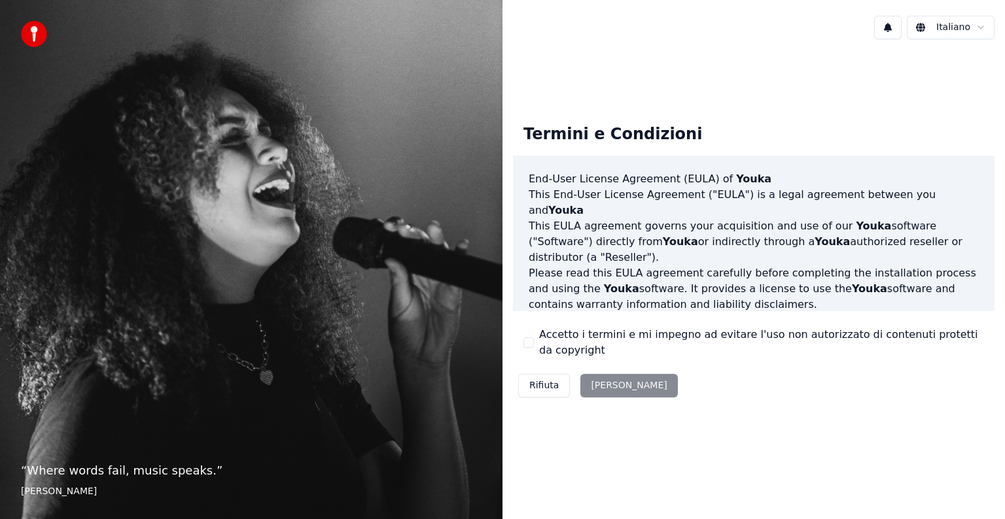
click at [530, 343] on button "Accetto i termini e mi impegno ad evitare l'uso non autorizzato di contenuti pr…" at bounding box center [528, 342] width 10 height 10
click at [600, 387] on button "[PERSON_NAME]" at bounding box center [628, 386] width 97 height 24
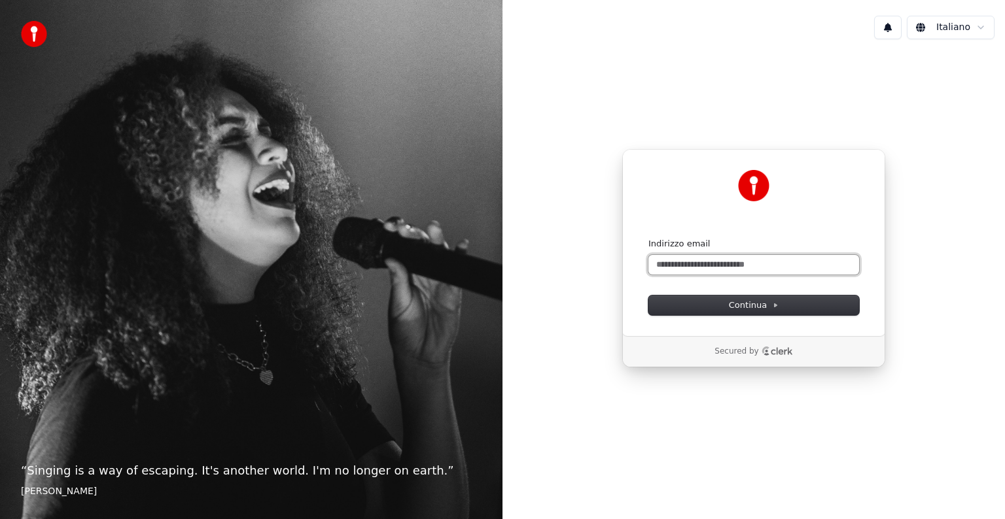
click at [678, 266] on input "Indirizzo email" at bounding box center [753, 265] width 211 height 20
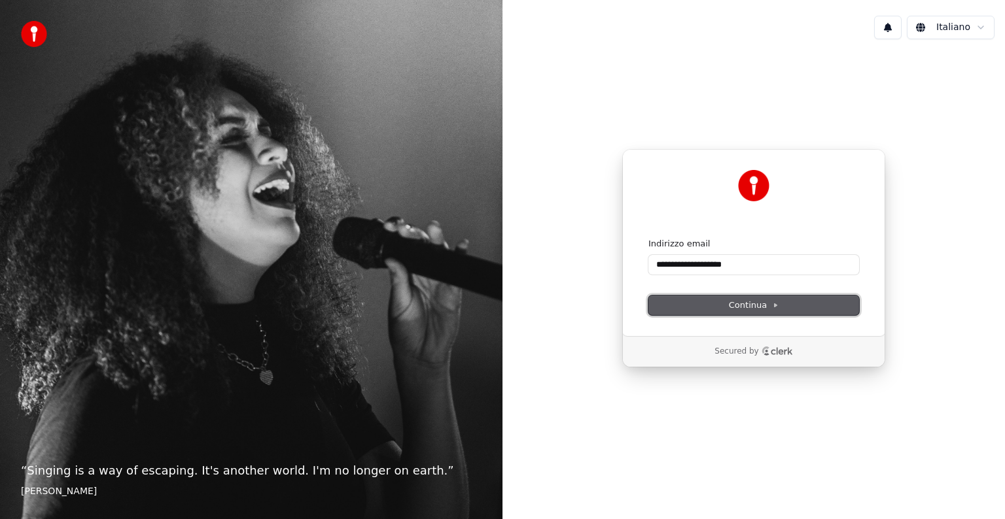
click at [687, 303] on button "Continua" at bounding box center [753, 306] width 211 height 20
type input "**********"
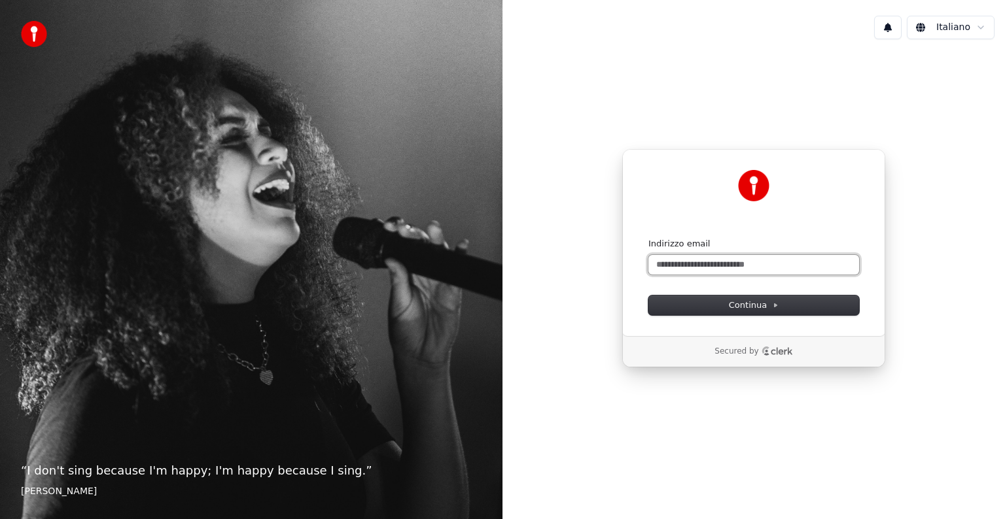
click at [725, 269] on input "Indirizzo email" at bounding box center [753, 265] width 211 height 20
paste input "**********"
click at [720, 296] on button "Continua" at bounding box center [753, 306] width 211 height 20
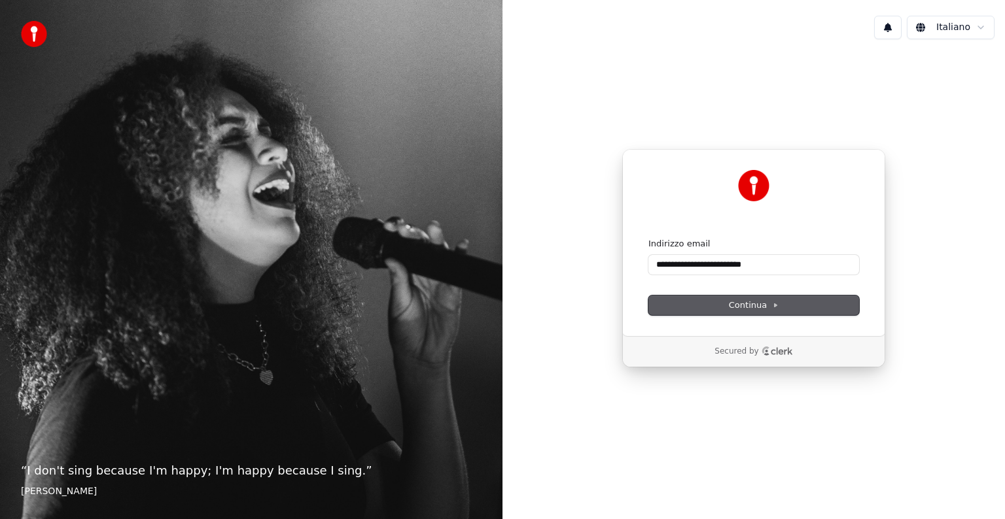
type input "**********"
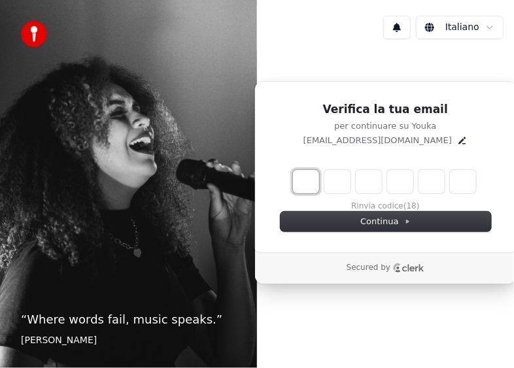
type input "*"
type input "**"
type input "*"
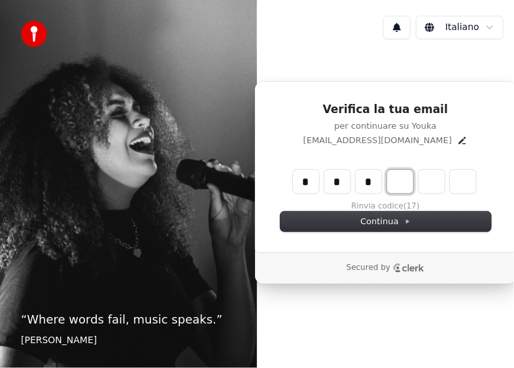
type input "***"
type input "*"
type input "****"
type input "*"
type input "******"
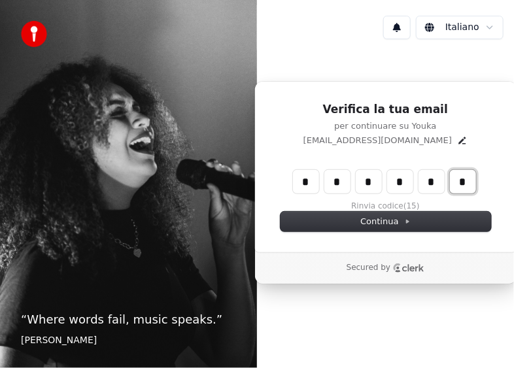
type input "*"
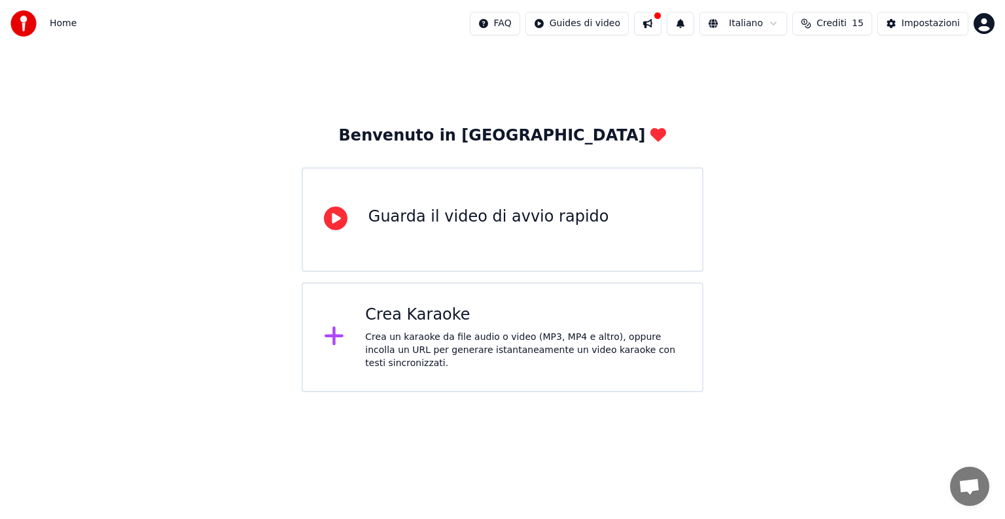
click at [453, 323] on div "Crea Karaoke" at bounding box center [523, 315] width 316 height 21
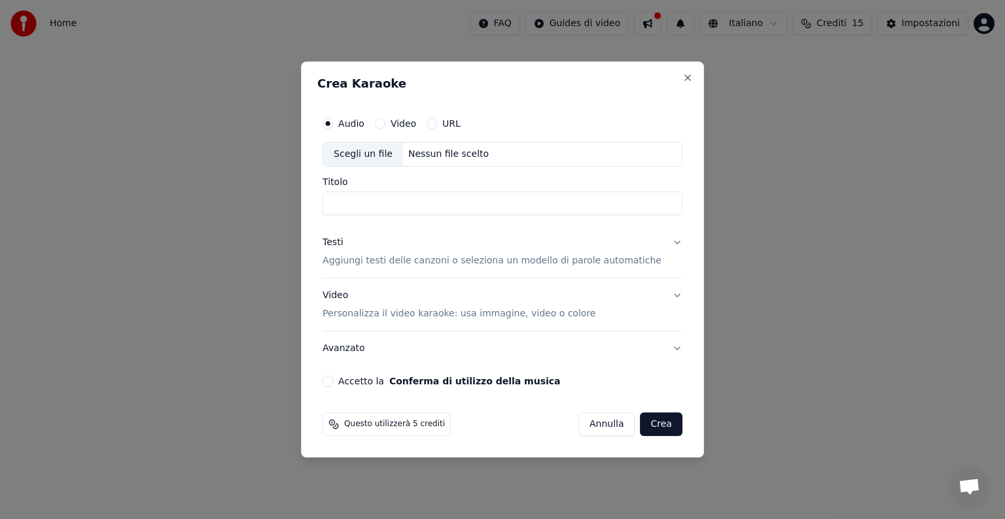
click at [376, 195] on input "Titolo" at bounding box center [502, 204] width 360 height 24
click at [403, 157] on div "Scegli un file" at bounding box center [363, 155] width 80 height 24
type input "**********"
click at [367, 263] on p "Aggiungi testi delle canzoni o seleziona un modello di parole automatiche" at bounding box center [491, 260] width 339 height 13
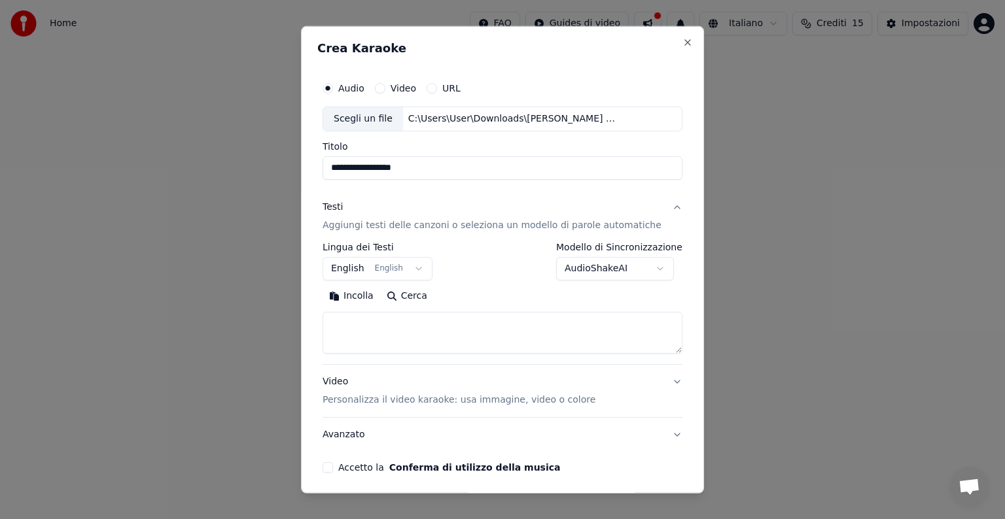
click at [417, 267] on body "**********" at bounding box center [502, 196] width 1005 height 392
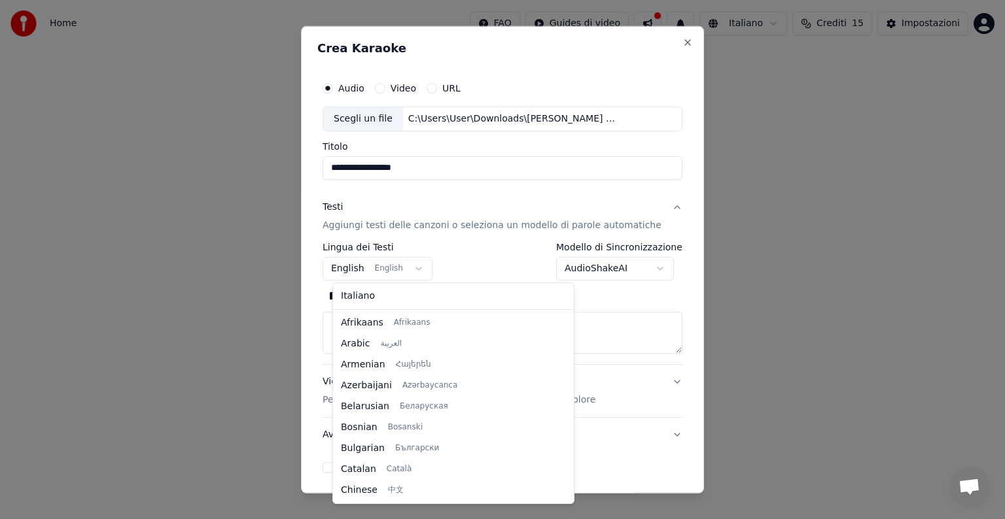
scroll to position [105, 0]
select select "**"
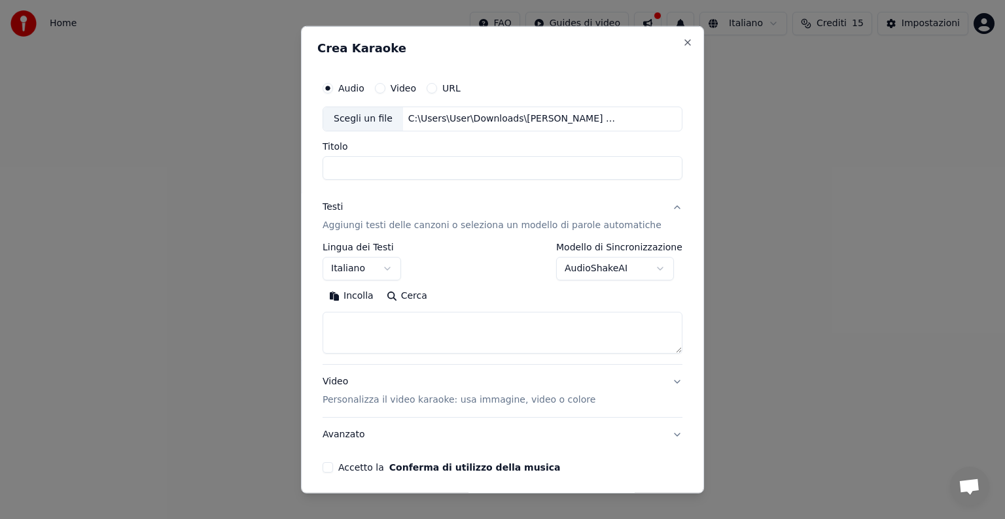
select select
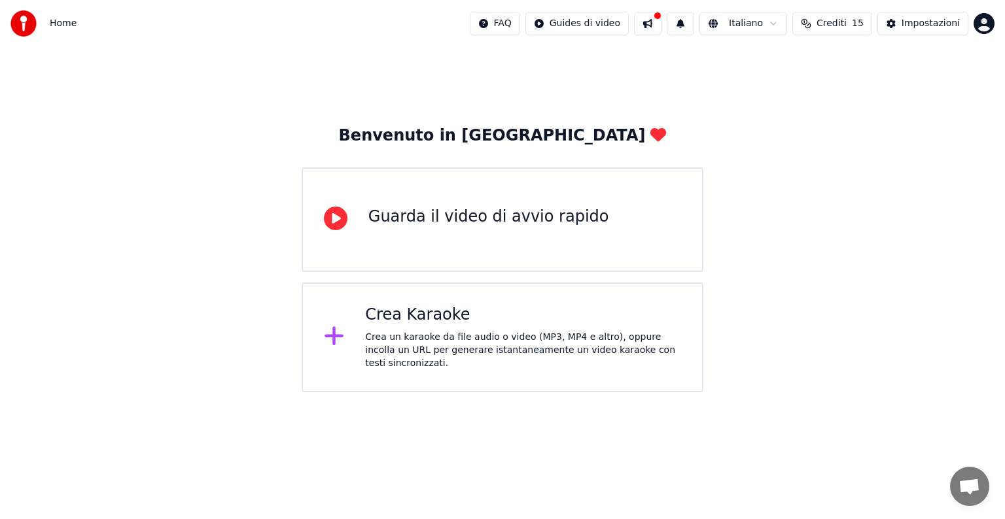
click at [453, 235] on div "Guarda il video di avvio rapido" at bounding box center [503, 219] width 402 height 105
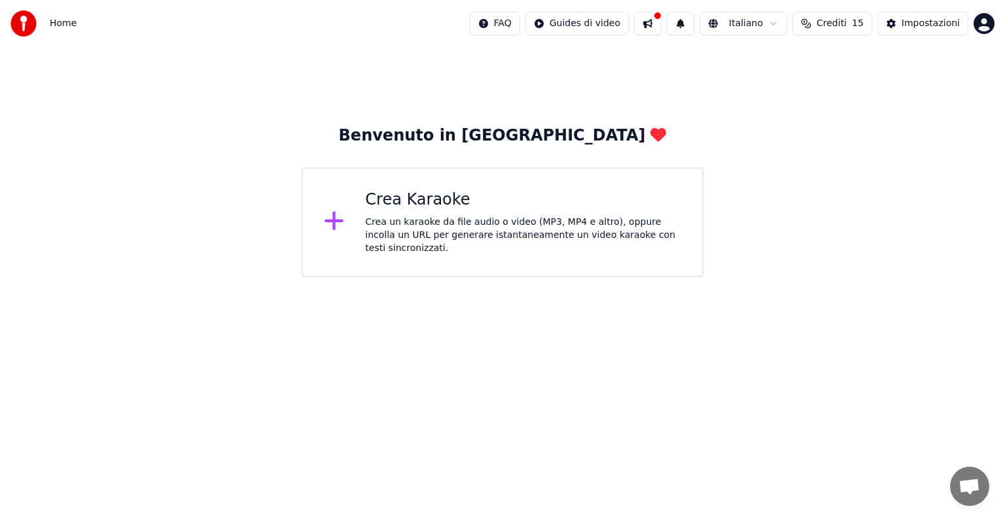
click at [387, 225] on div "Crea un karaoke da file audio o video (MP3, MP4 e altro), oppure incolla un URL…" at bounding box center [523, 235] width 316 height 39
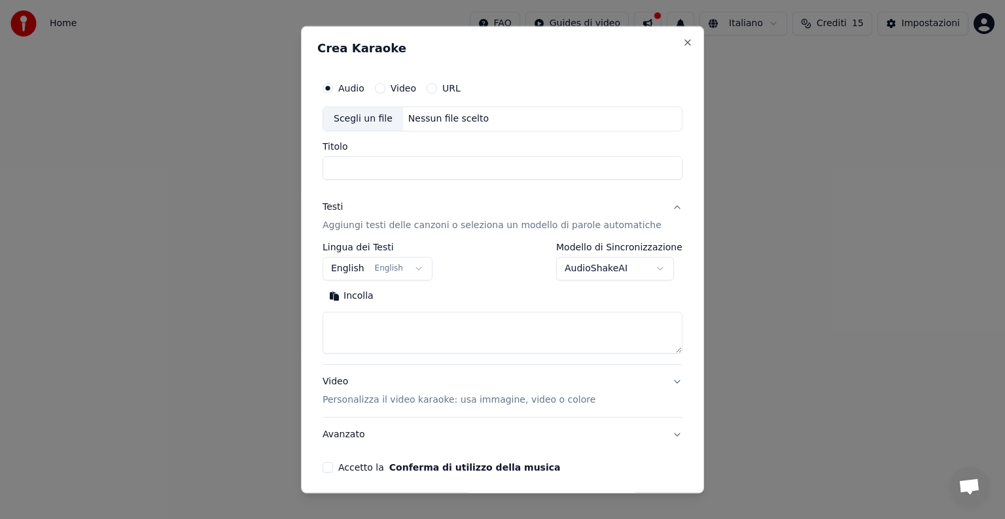
click at [379, 119] on div "Scegli un file" at bounding box center [363, 119] width 80 height 24
type input "**********"
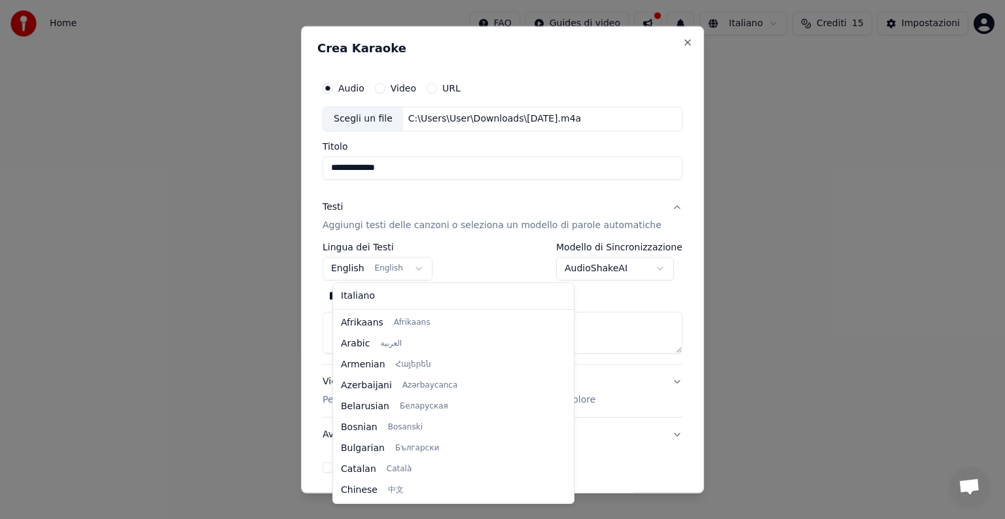
click at [375, 269] on body "**********" at bounding box center [502, 138] width 1005 height 277
select select "**"
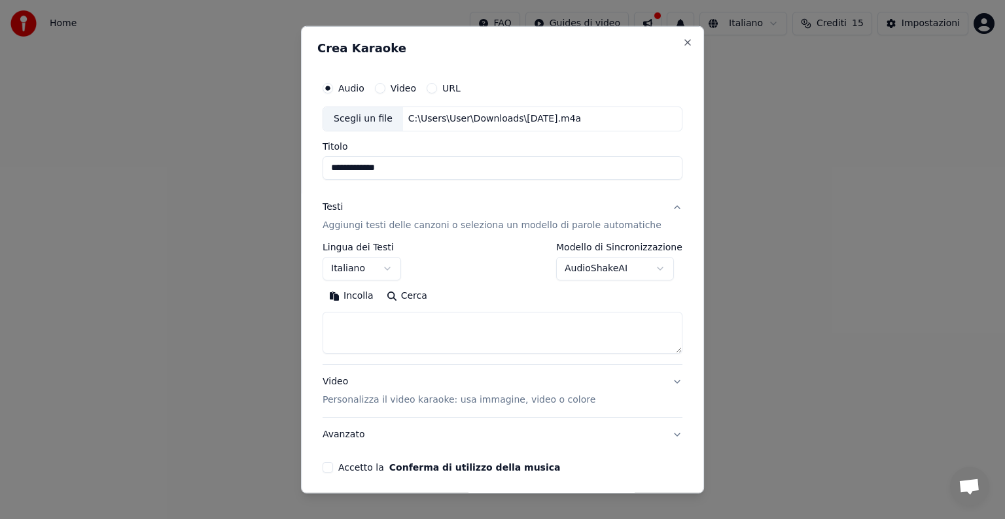
click at [370, 293] on button "Incolla" at bounding box center [351, 296] width 58 height 21
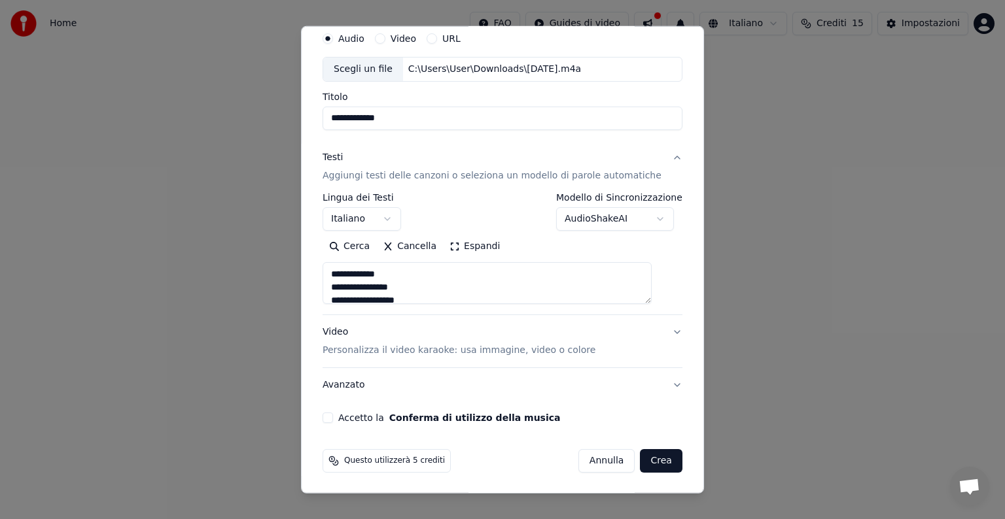
type textarea "**********"
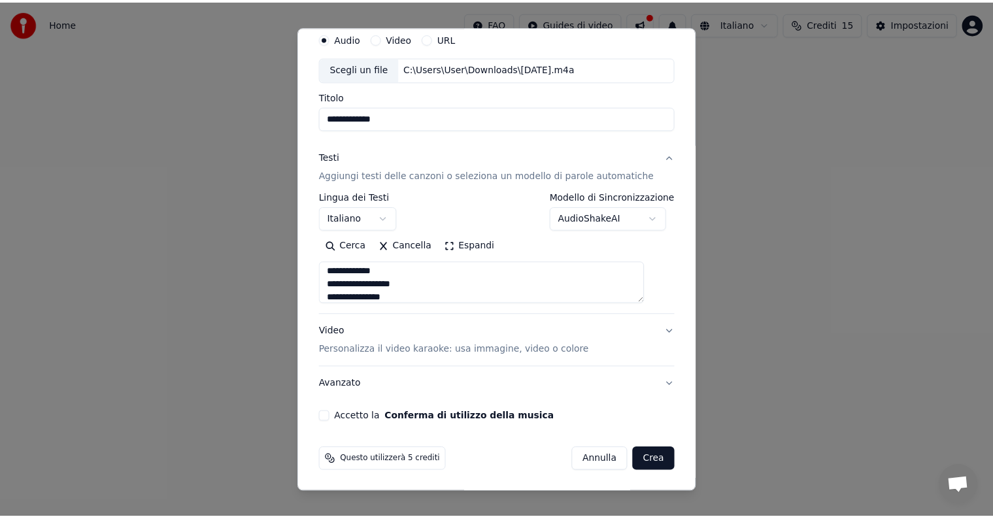
scroll to position [335, 0]
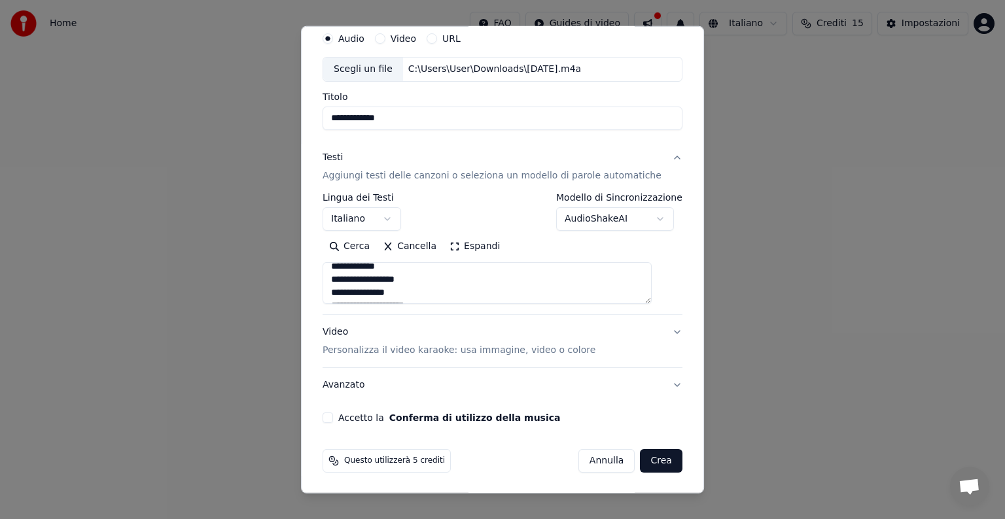
click at [640, 464] on button "Crea" at bounding box center [661, 461] width 42 height 24
select select
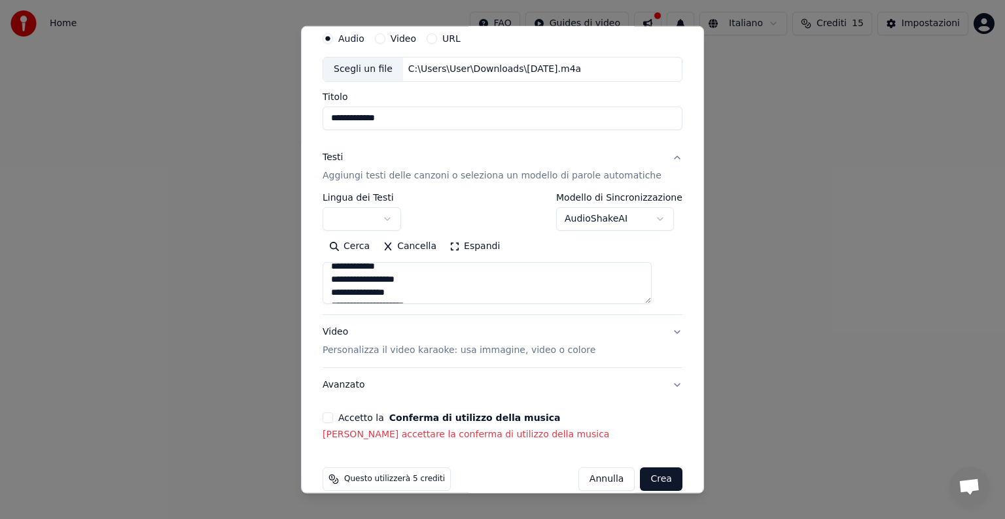
click at [333, 417] on button "Accetto la Conferma di utilizzo della musica" at bounding box center [327, 418] width 10 height 10
type textarea "**********"
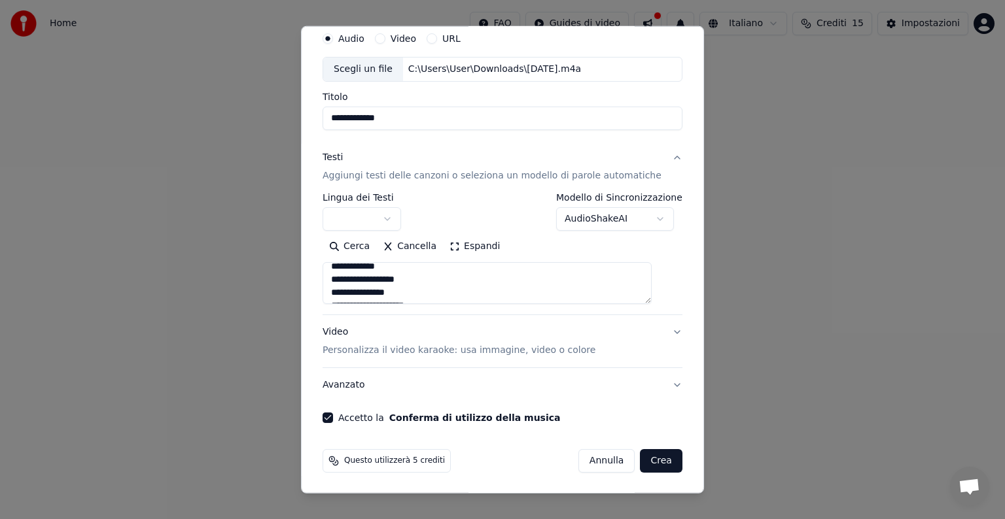
click at [640, 462] on button "Crea" at bounding box center [661, 461] width 42 height 24
select select
type textarea "**********"
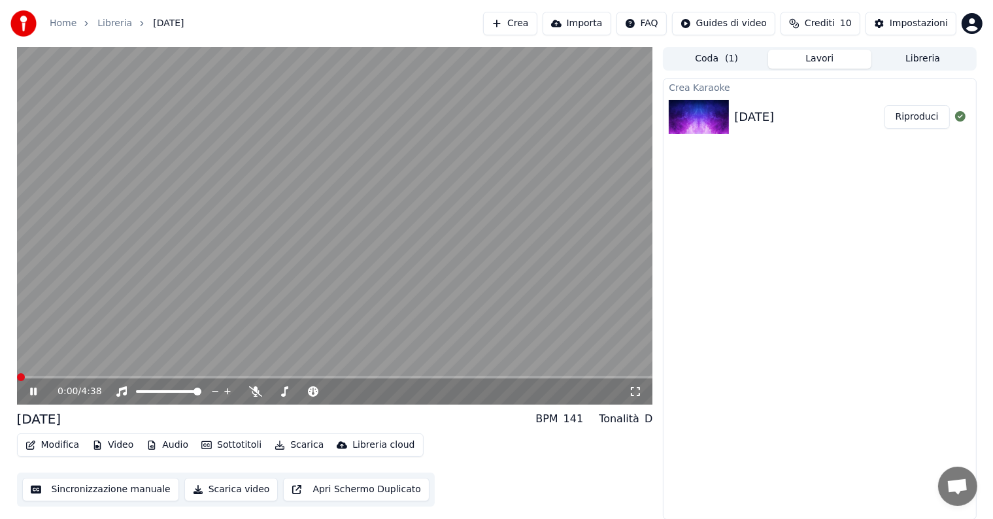
click at [17, 373] on span at bounding box center [21, 377] width 8 height 8
click at [54, 347] on video at bounding box center [335, 226] width 636 height 358
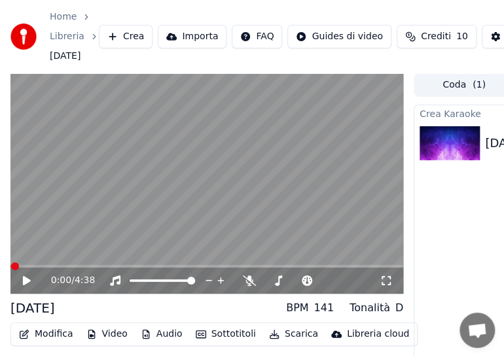
click at [199, 239] on video at bounding box center [206, 183] width 392 height 221
click at [23, 268] on span at bounding box center [206, 266] width 392 height 3
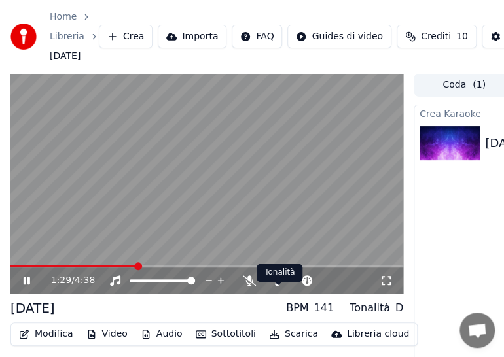
click at [288, 218] on video at bounding box center [206, 183] width 392 height 221
click at [178, 39] on button "Importa" at bounding box center [192, 37] width 69 height 24
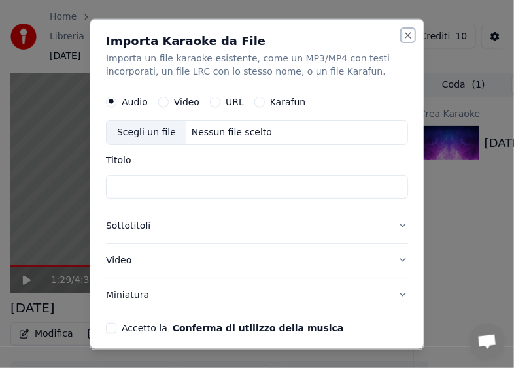
click at [403, 31] on button "Close" at bounding box center [408, 34] width 10 height 10
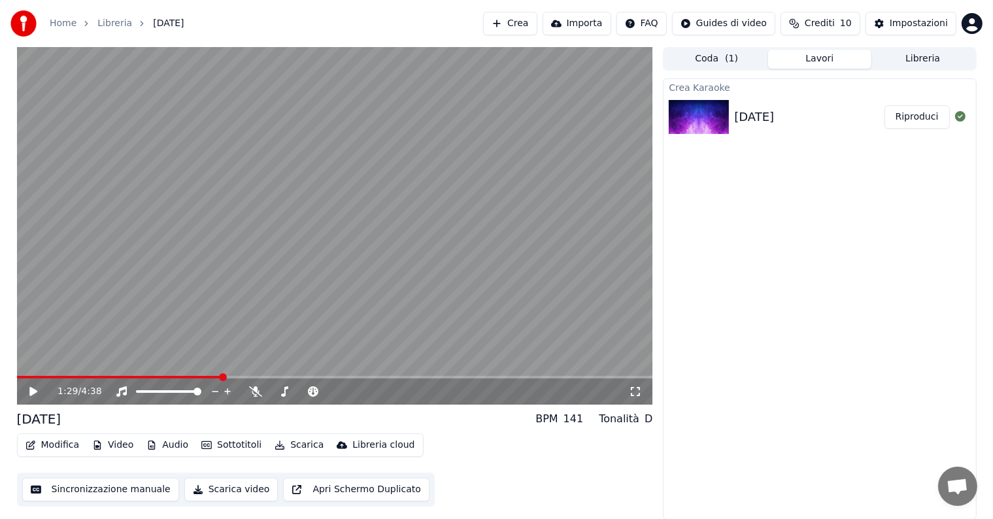
click at [288, 447] on button "Scarica" at bounding box center [299, 445] width 60 height 18
click at [225, 487] on button "Scarica video" at bounding box center [231, 490] width 94 height 24
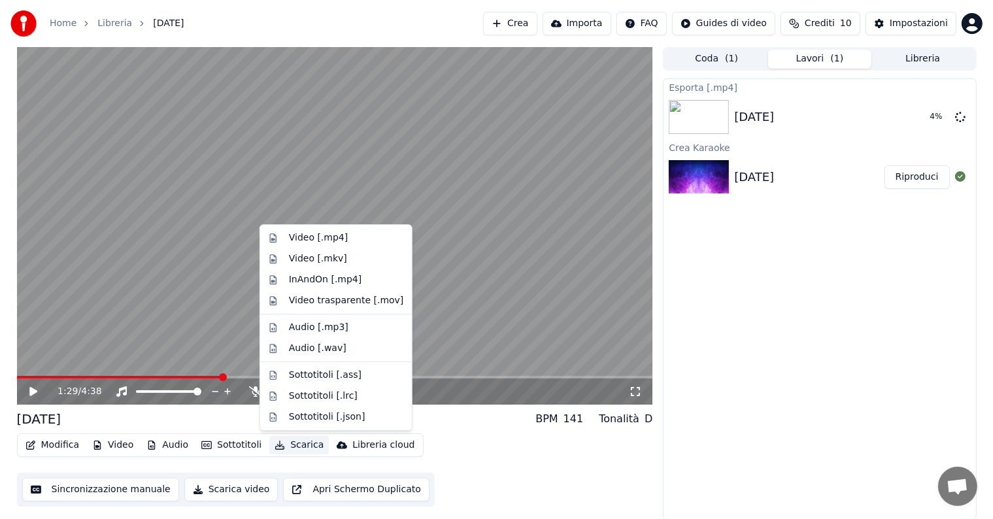
click at [288, 447] on button "Scarica" at bounding box center [299, 445] width 60 height 18
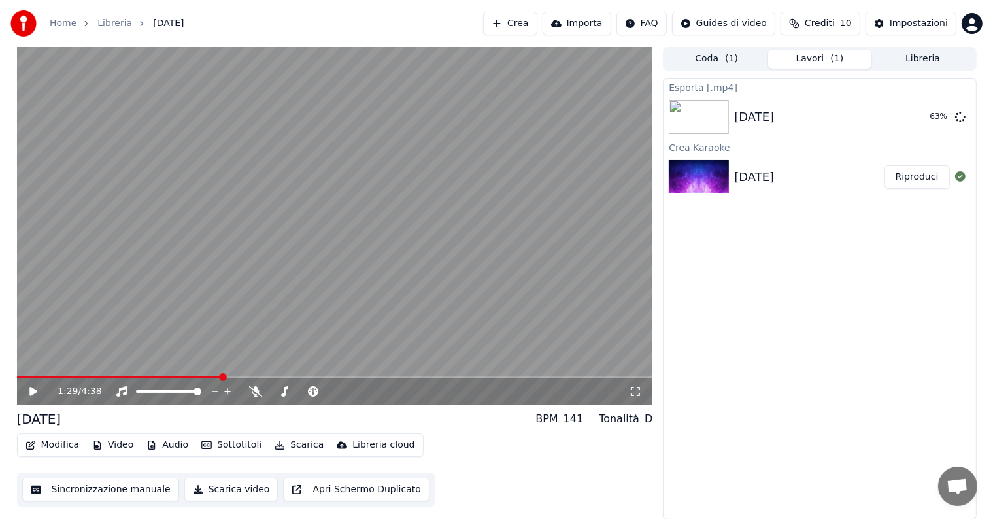
click at [721, 267] on div "Esporta [.mp4] dieci anni fa 63 % Crea Karaoke dieci anni fa Riproduci" at bounding box center [819, 298] width 313 height 441
click at [840, 30] on button "Crediti 10" at bounding box center [821, 24] width 80 height 24
click at [829, 124] on button "Aggiorna" at bounding box center [826, 122] width 74 height 24
click at [834, 193] on div "dieci anni fa Riproduci" at bounding box center [820, 177] width 312 height 44
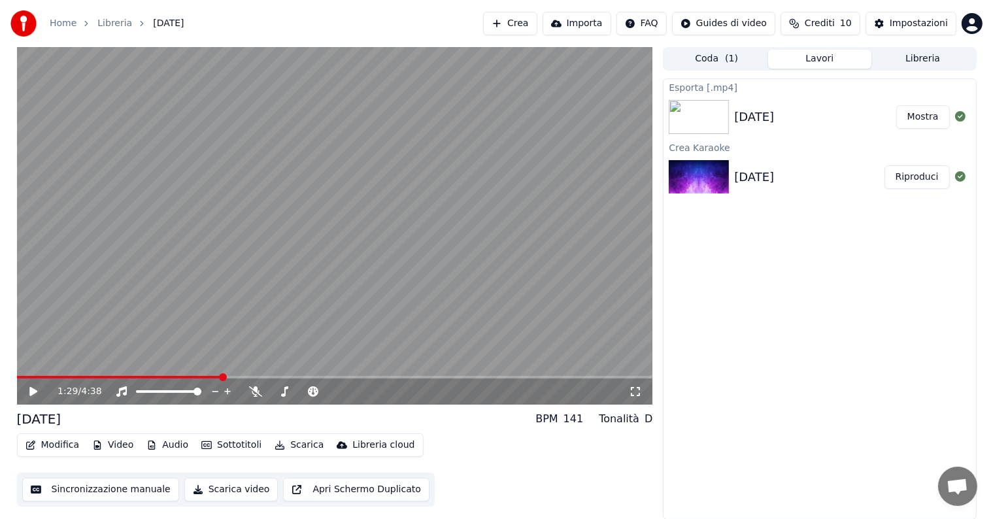
click at [421, 10] on div "Home Libreria dieci anni fa Crea Importa FAQ Guides di video Crediti 10 Imposta…" at bounding box center [496, 23] width 993 height 47
click at [937, 120] on button "Mostra" at bounding box center [924, 117] width 54 height 24
click at [442, 334] on video at bounding box center [335, 226] width 636 height 358
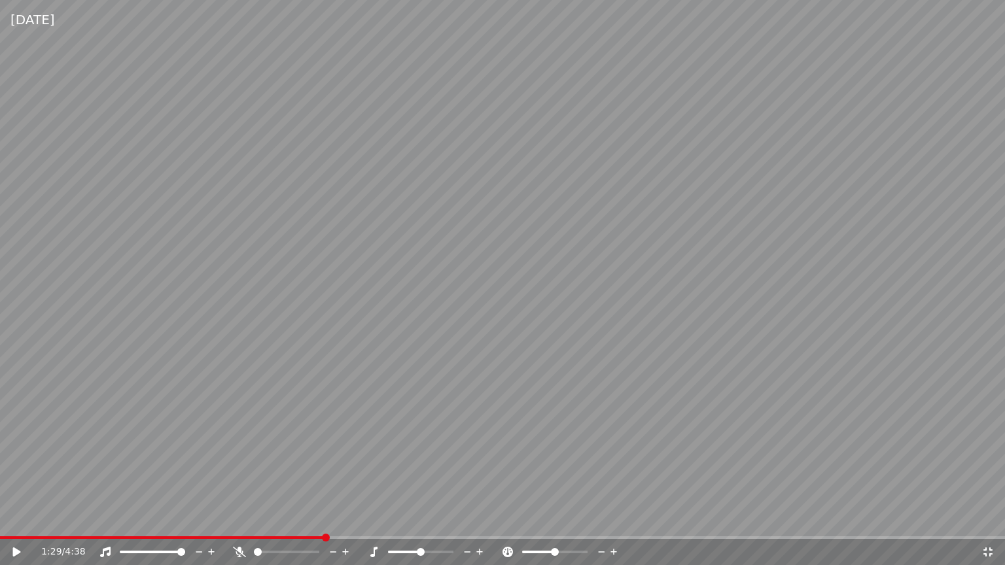
click at [442, 349] on video at bounding box center [502, 282] width 1005 height 565
click at [74, 519] on div "1:31 / 4:38" at bounding box center [502, 552] width 1005 height 26
click at [18, 519] on icon at bounding box center [17, 552] width 7 height 8
click at [9, 519] on div "1:33 / 4:38" at bounding box center [502, 551] width 994 height 13
click at [21, 519] on icon at bounding box center [25, 552] width 31 height 10
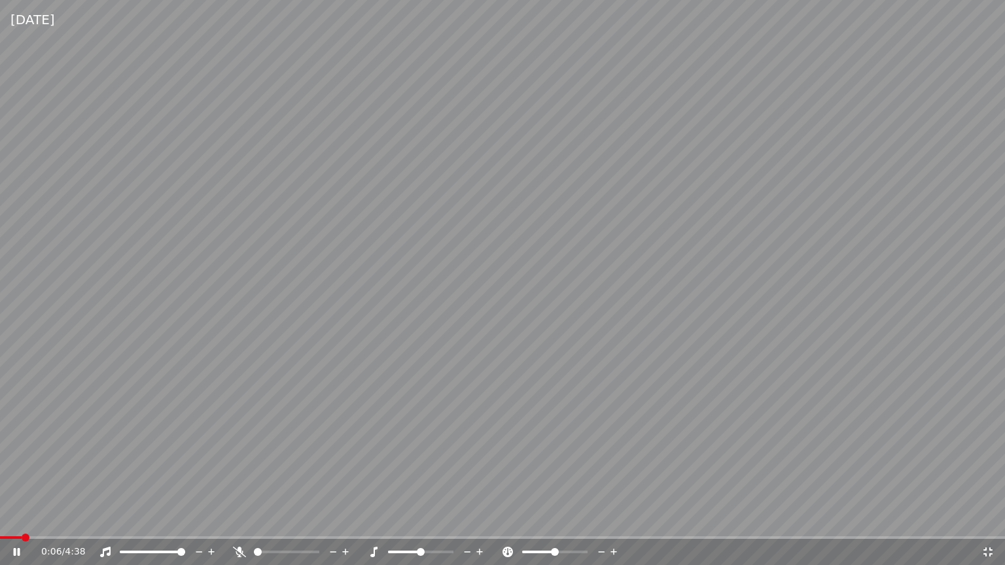
click at [22, 519] on span at bounding box center [11, 537] width 22 height 3
click at [23, 519] on span at bounding box center [26, 538] width 8 height 8
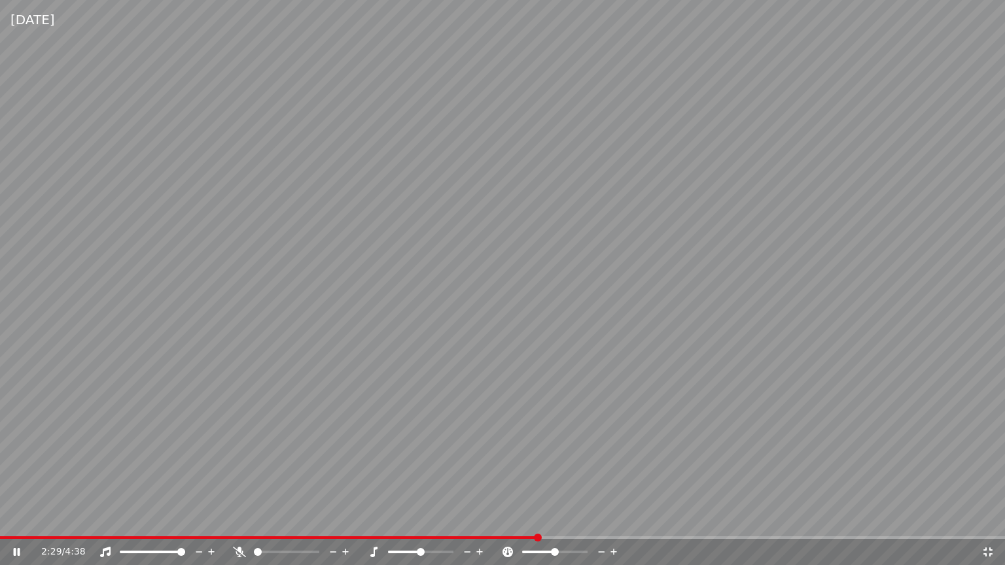
click at [539, 519] on span at bounding box center [502, 537] width 1005 height 3
click at [555, 519] on span at bounding box center [555, 552] width 8 height 8
click at [547, 385] on video at bounding box center [502, 282] width 1005 height 565
click at [254, 519] on span at bounding box center [258, 552] width 8 height 8
click at [243, 519] on icon at bounding box center [239, 552] width 13 height 10
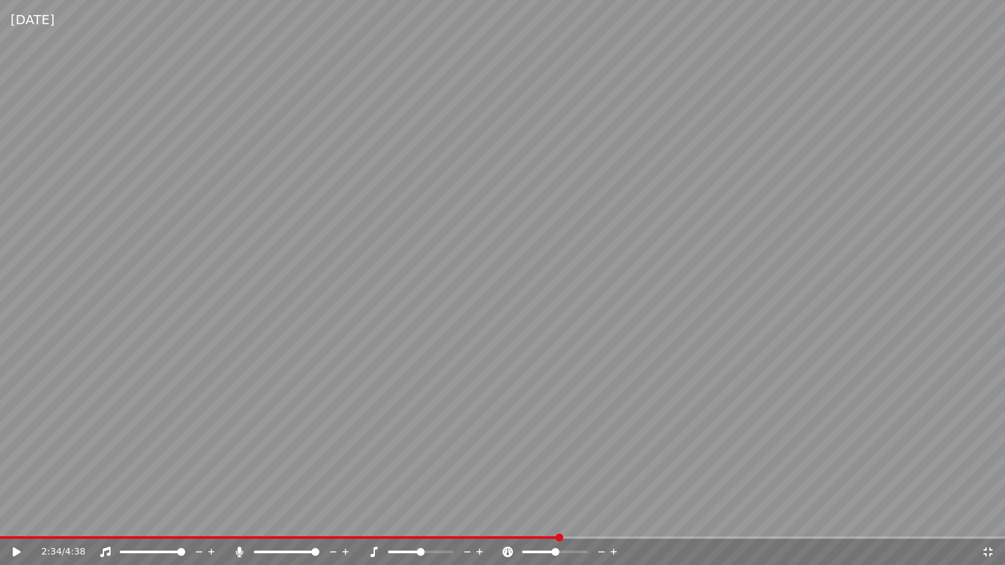
click at [253, 498] on video at bounding box center [502, 282] width 1005 height 565
click at [240, 519] on icon at bounding box center [239, 552] width 7 height 10
click at [240, 519] on icon at bounding box center [239, 552] width 13 height 10
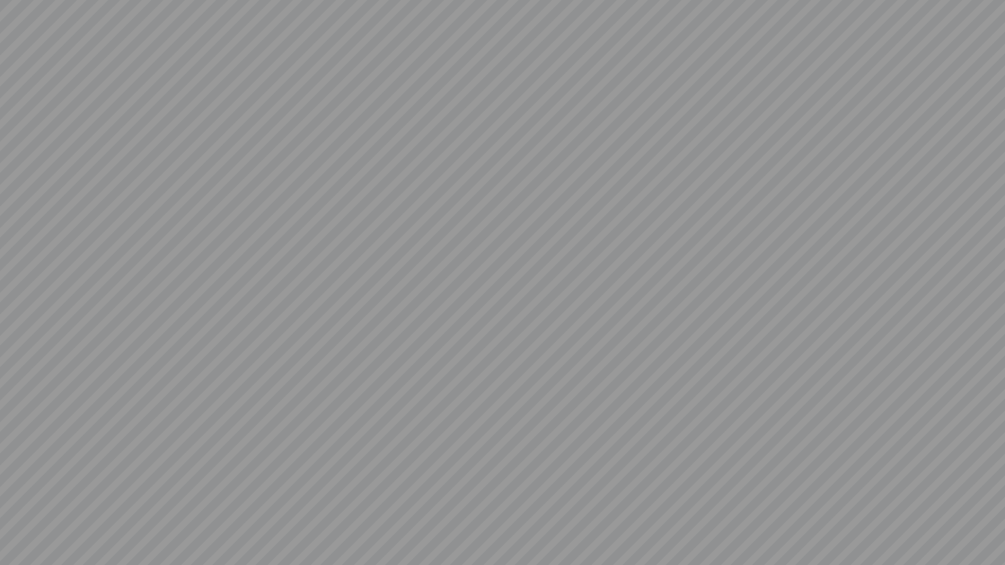
click at [240, 519] on video at bounding box center [502, 282] width 1005 height 565
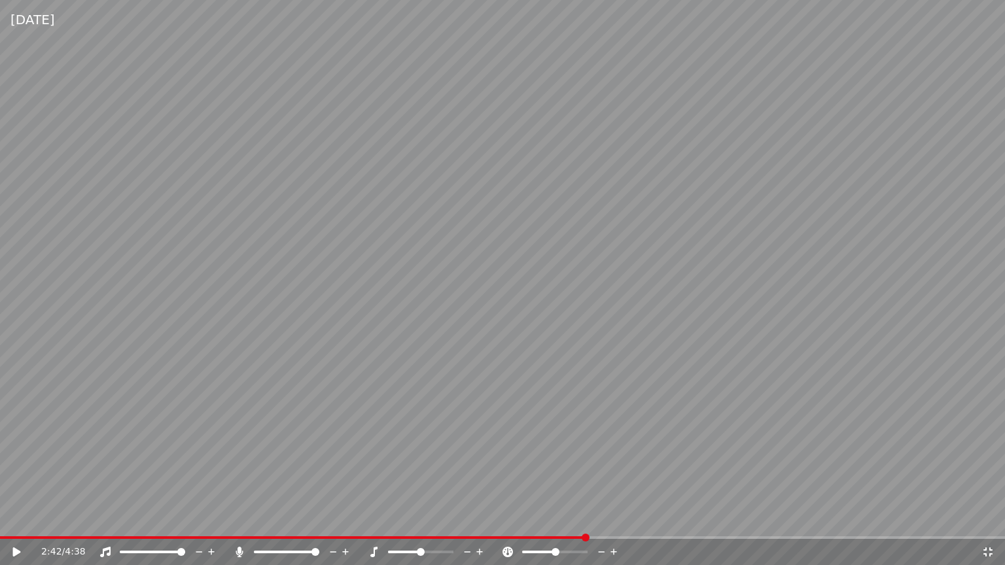
click at [240, 519] on icon at bounding box center [239, 552] width 7 height 10
click at [240, 519] on icon at bounding box center [239, 552] width 13 height 10
click at [234, 515] on video at bounding box center [502, 282] width 1005 height 565
click at [237, 519] on icon at bounding box center [239, 552] width 13 height 10
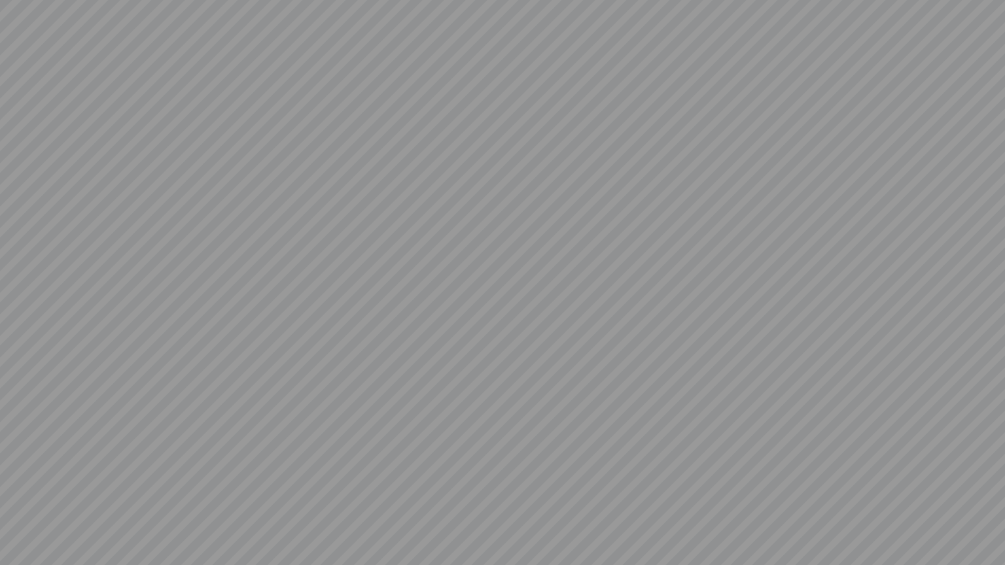
click at [237, 519] on video at bounding box center [502, 282] width 1005 height 565
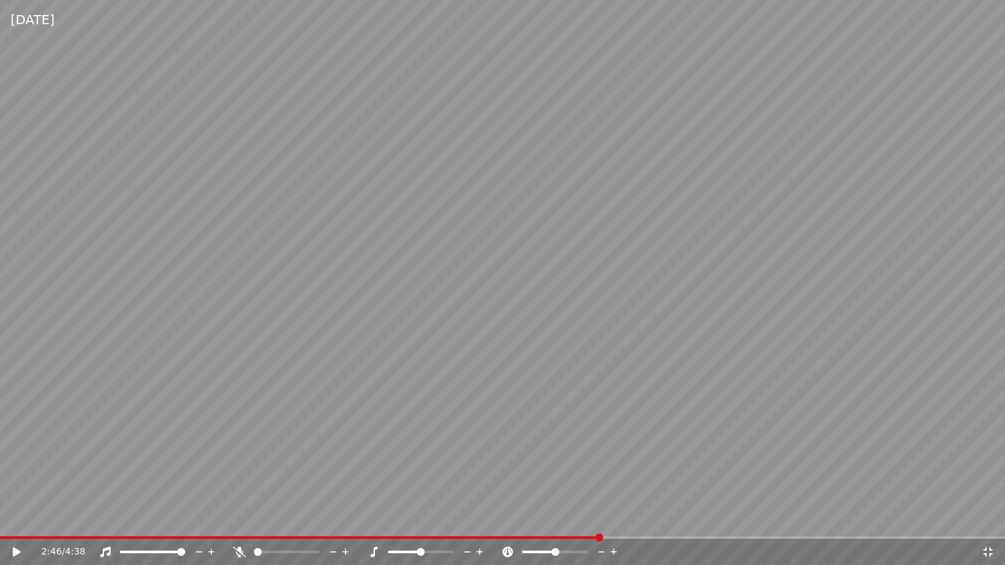
click at [237, 519] on icon at bounding box center [239, 552] width 13 height 10
click at [219, 485] on video at bounding box center [502, 282] width 1005 height 565
click at [986, 519] on icon at bounding box center [987, 552] width 13 height 10
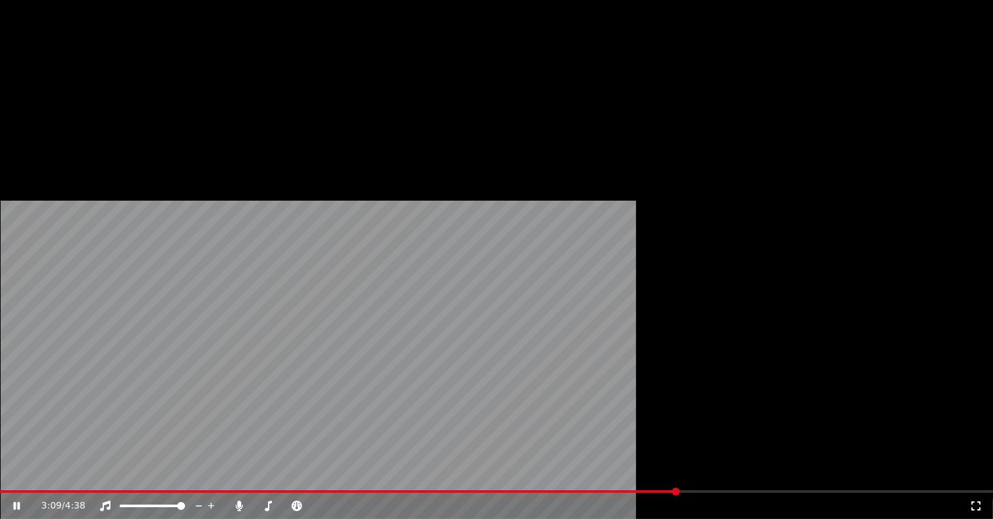
click at [165, 97] on button "Audio" at bounding box center [167, 87] width 52 height 18
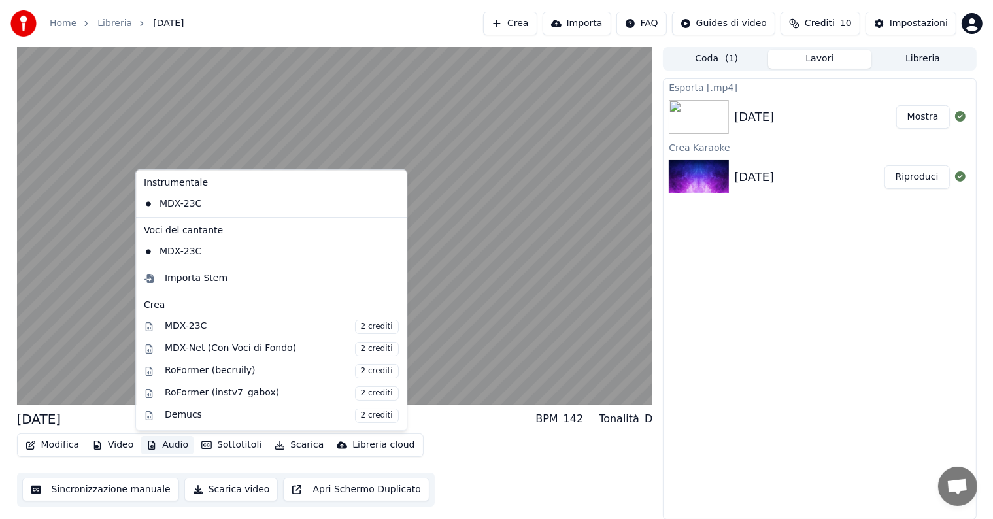
click at [390, 254] on icon at bounding box center [397, 252] width 14 height 10
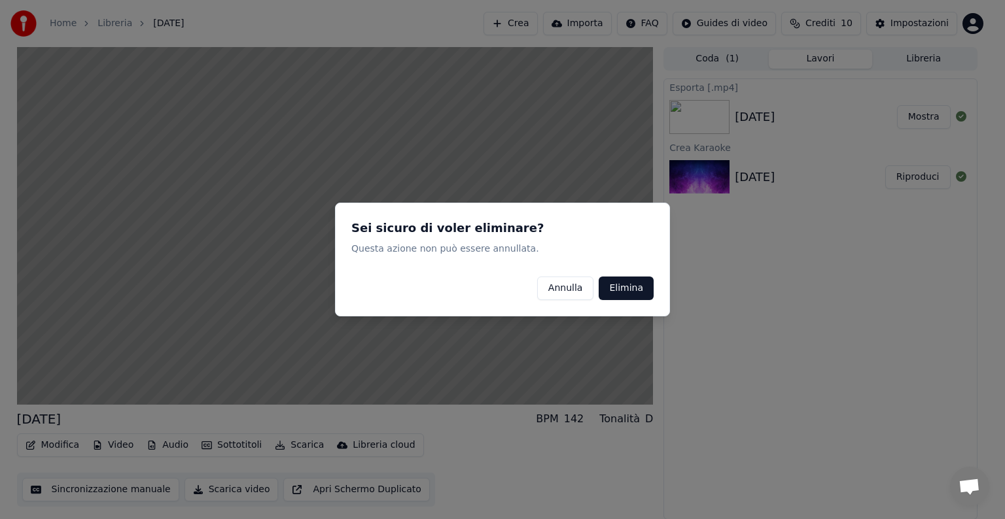
click at [621, 288] on button "Elimina" at bounding box center [625, 289] width 55 height 24
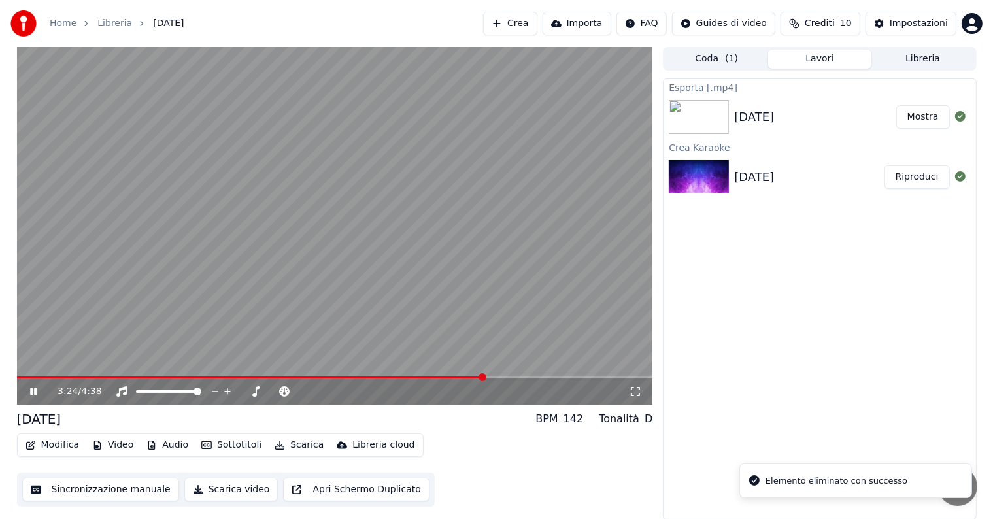
click at [290, 445] on button "Scarica" at bounding box center [299, 445] width 60 height 18
click at [740, 363] on div "Esporta [.mp4] dieci anni fa Mostra Crea Karaoke dieci anni fa Riproduci" at bounding box center [819, 298] width 313 height 441
click at [517, 294] on video at bounding box center [335, 226] width 636 height 358
